Goal: Obtain resource: Download file/media

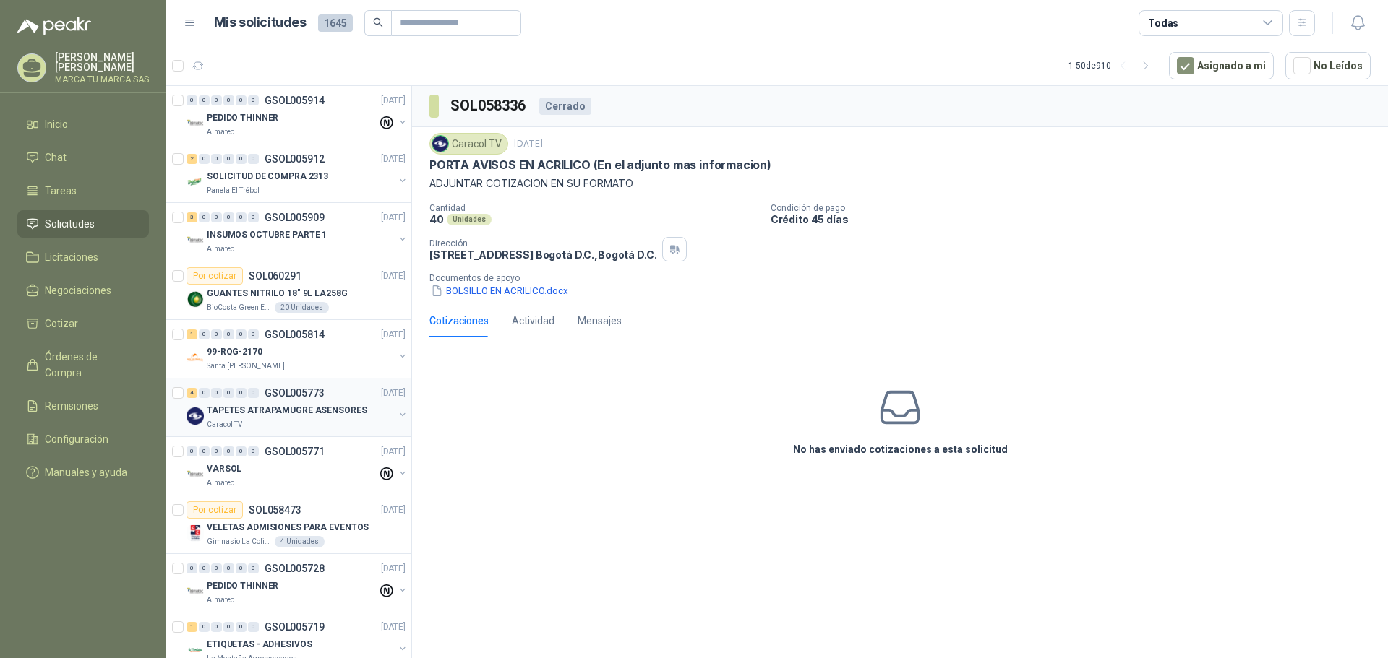
click at [306, 397] on p "GSOL005773" at bounding box center [295, 393] width 60 height 10
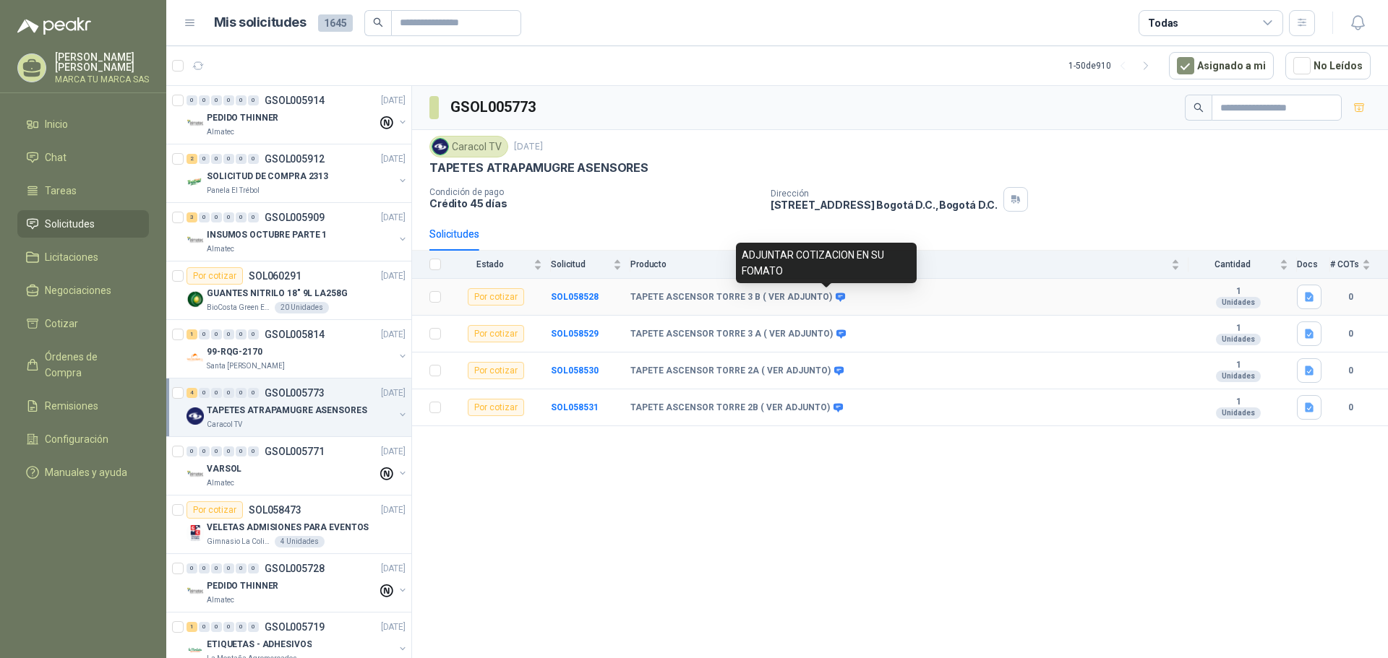
click at [836, 297] on icon at bounding box center [840, 297] width 9 height 9
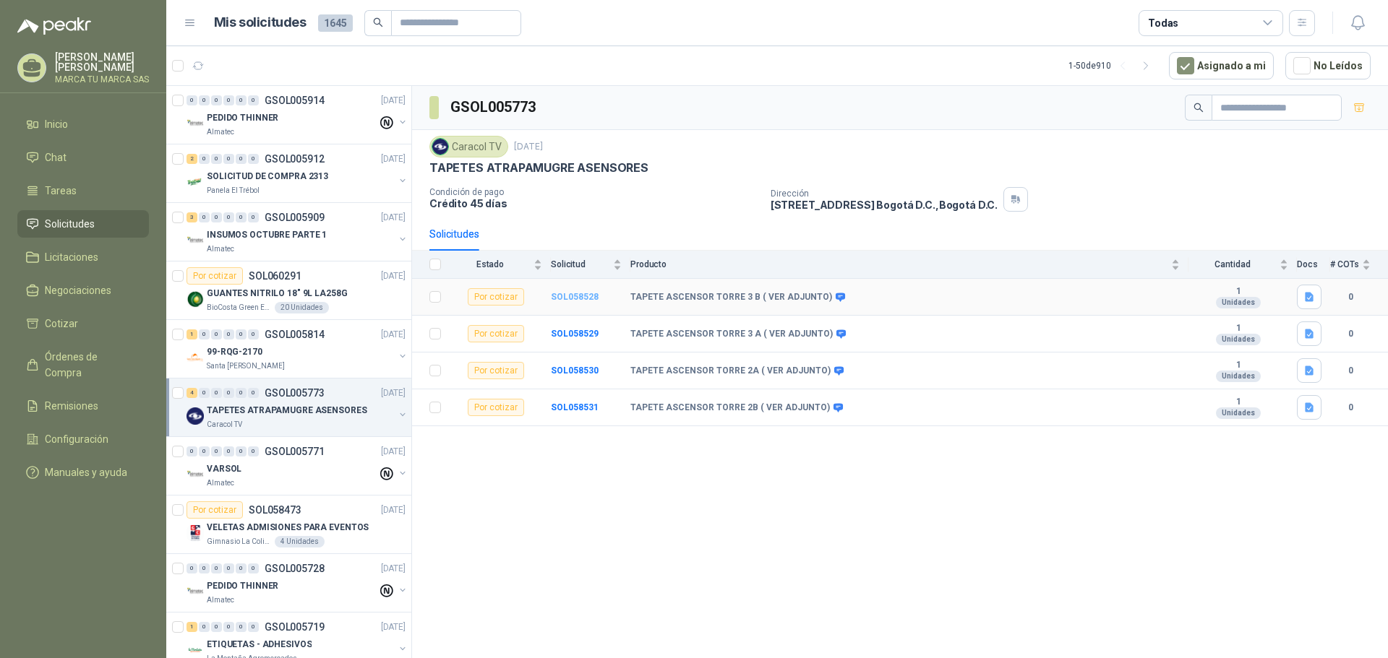
click at [577, 293] on b "SOL058528" at bounding box center [575, 297] width 48 height 10
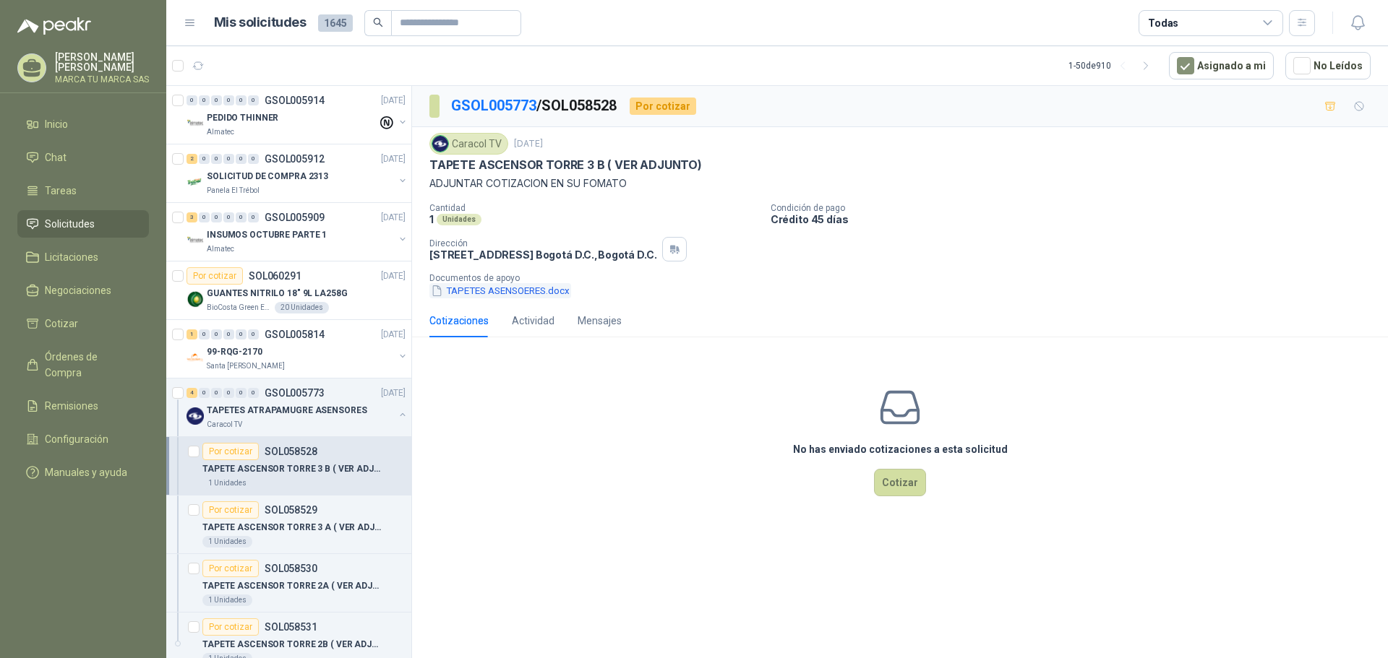
click at [531, 296] on button "TAPETES ASENSOERES.docx" at bounding box center [500, 290] width 142 height 15
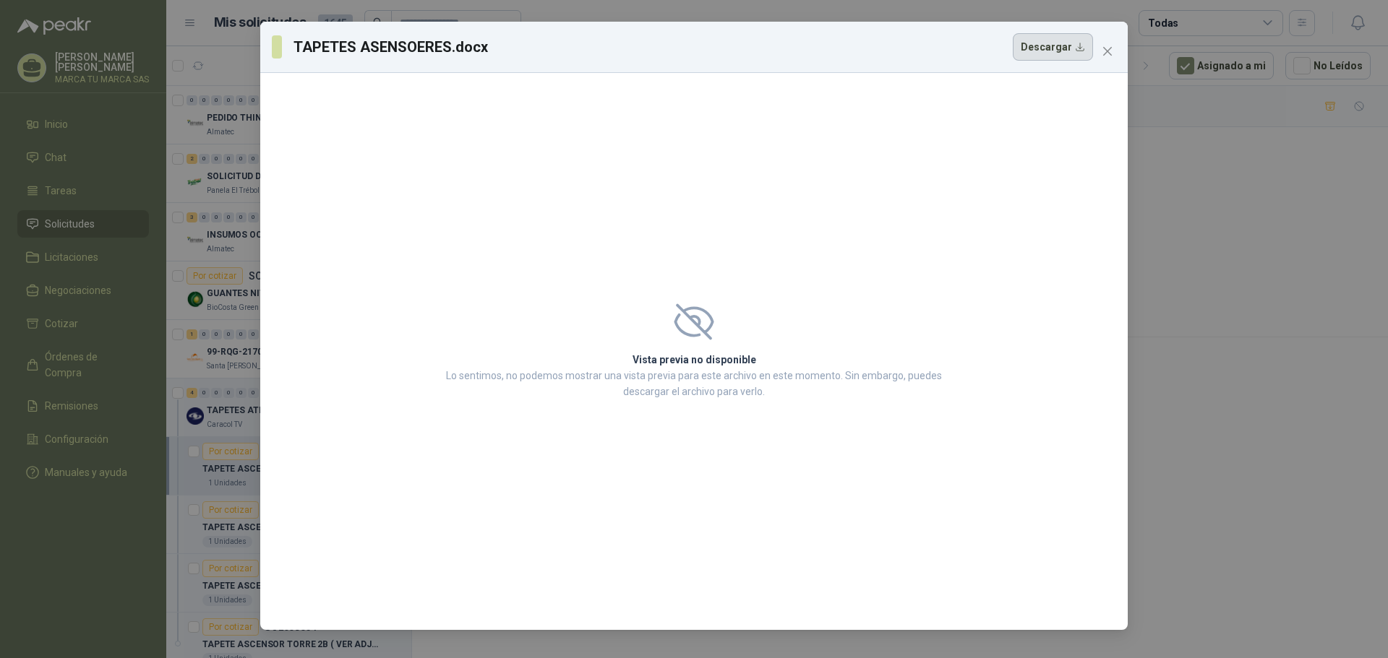
click at [1071, 46] on button "Descargar" at bounding box center [1053, 46] width 80 height 27
click at [1107, 50] on icon "close" at bounding box center [1107, 51] width 9 height 9
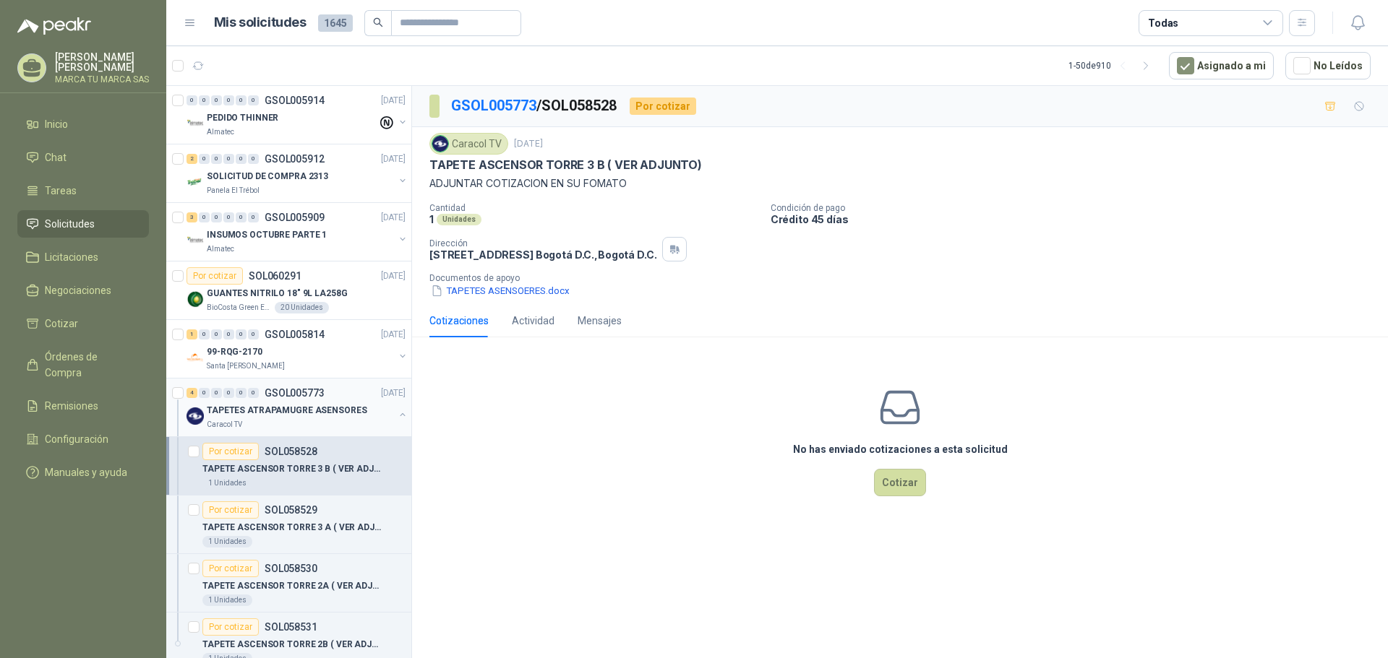
click at [318, 403] on div "TAPETES ATRAPAMUGRE ASENSORES" at bounding box center [300, 410] width 187 height 17
